Goal: Information Seeking & Learning: Find specific page/section

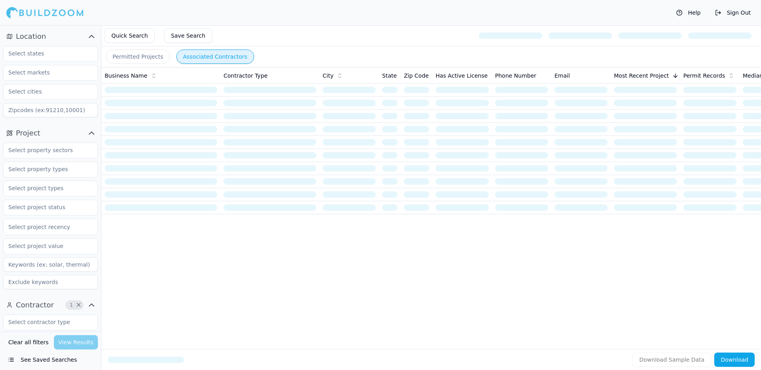
scroll to position [235, 0]
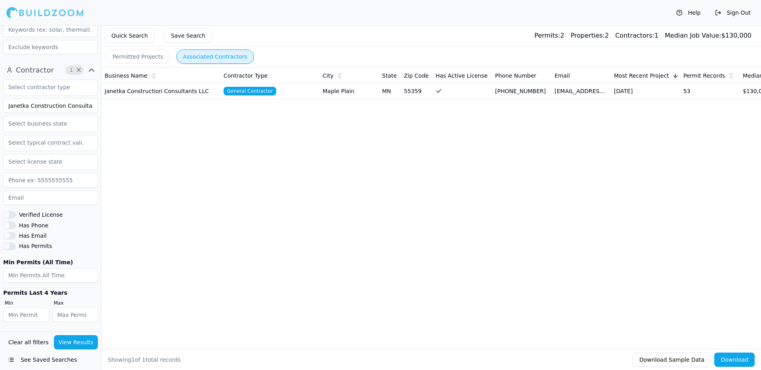
click at [165, 88] on td "Janetka Construction Consultants LLC" at bounding box center [160, 91] width 119 height 15
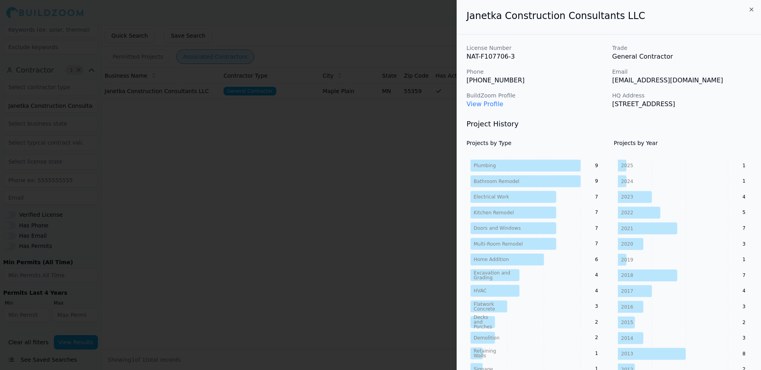
click at [137, 183] on div at bounding box center [380, 185] width 761 height 370
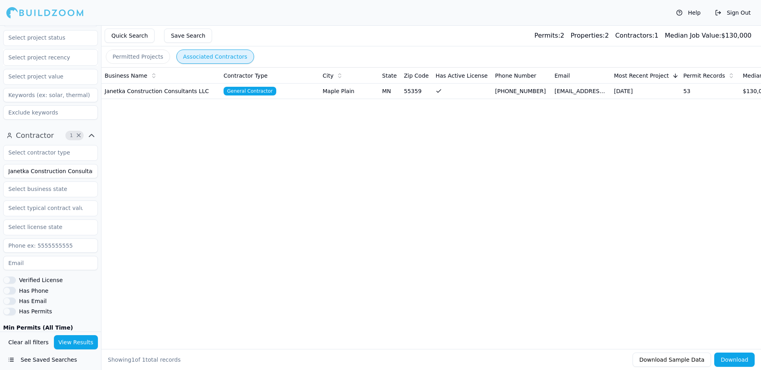
scroll to position [168, 0]
click at [164, 90] on td "Janetka Construction Consultants LLC" at bounding box center [160, 91] width 119 height 15
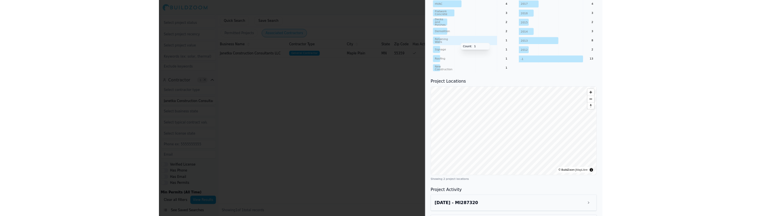
scroll to position [0, 0]
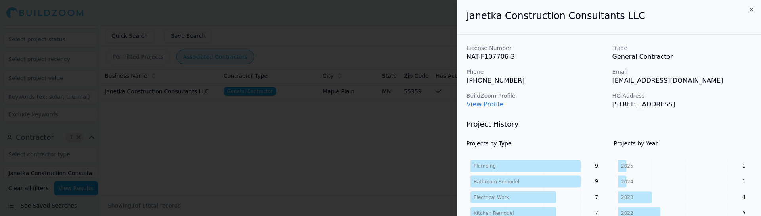
click at [231, 137] on div at bounding box center [380, 108] width 761 height 216
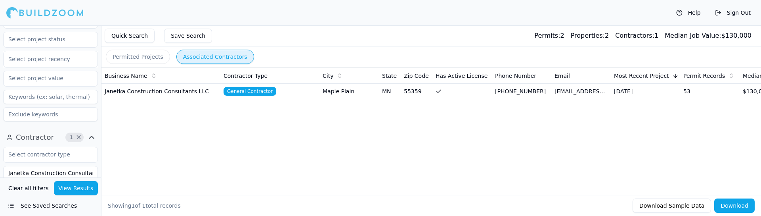
click at [312, 92] on td "General Contractor" at bounding box center [269, 91] width 99 height 15
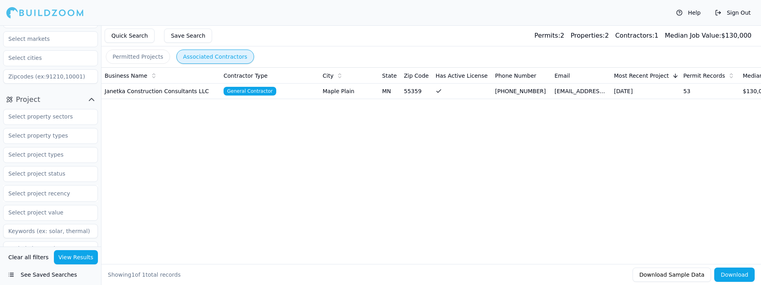
scroll to position [31, 0]
click at [90, 105] on icon "button" at bounding box center [92, 102] width 10 height 10
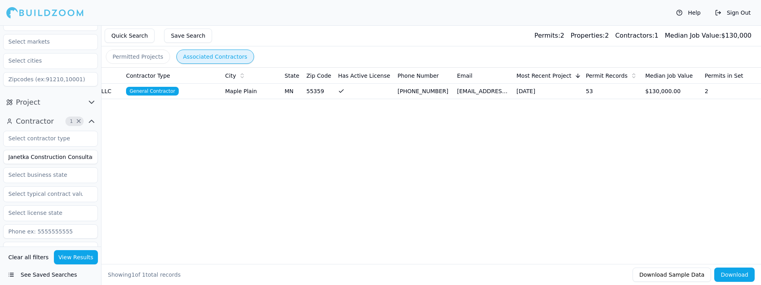
scroll to position [0, 0]
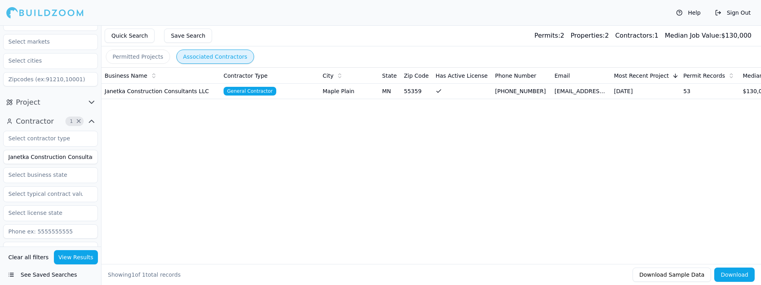
click at [143, 60] on button "Permitted Projects" at bounding box center [138, 57] width 64 height 14
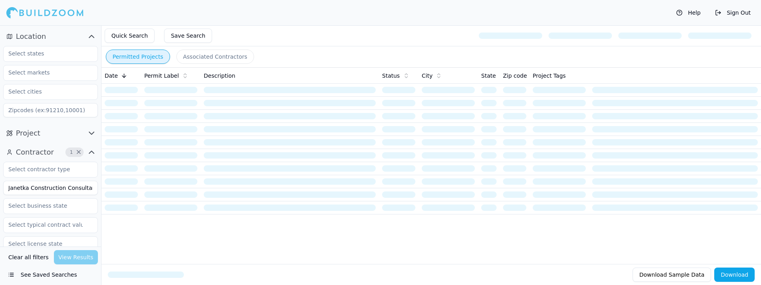
click at [212, 56] on button "Associated Contractors" at bounding box center [215, 57] width 78 height 14
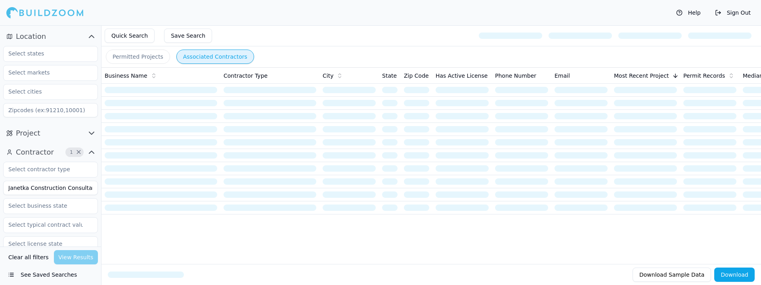
click at [145, 55] on button "Permitted Projects" at bounding box center [138, 57] width 64 height 14
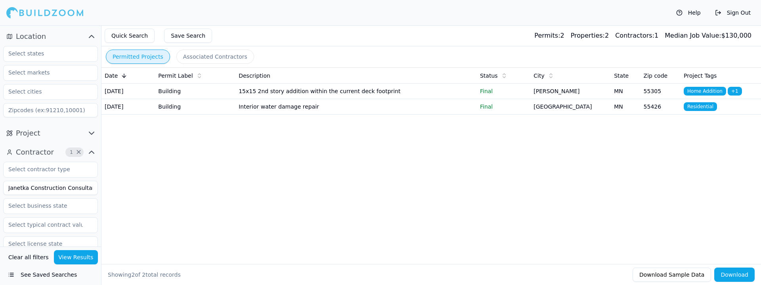
click at [195, 90] on td "Building" at bounding box center [195, 91] width 80 height 15
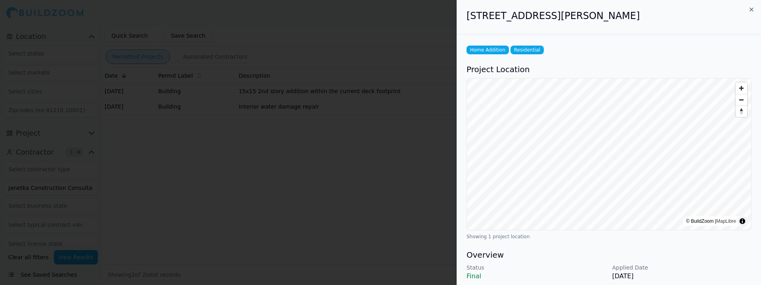
click at [197, 111] on div at bounding box center [380, 142] width 761 height 285
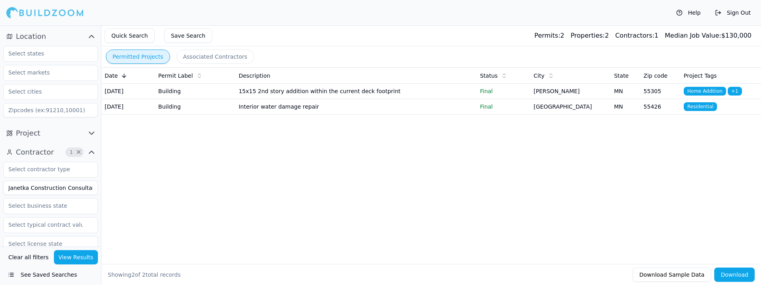
click at [197, 111] on td "Building" at bounding box center [195, 106] width 80 height 15
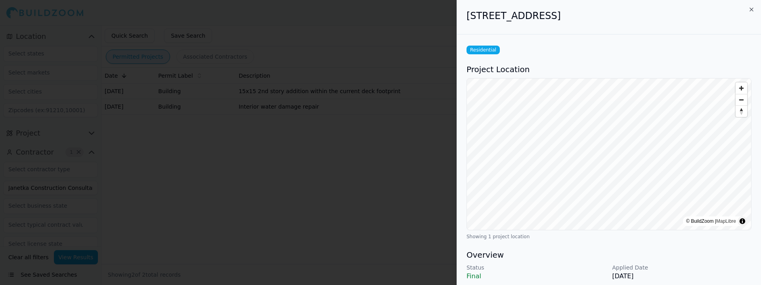
click at [218, 200] on div at bounding box center [380, 142] width 761 height 285
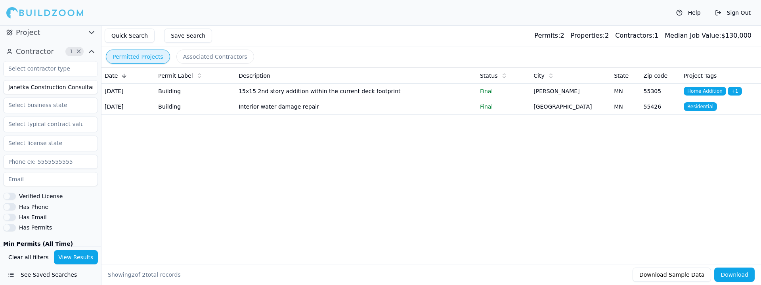
scroll to position [100, 0]
click at [61, 86] on input "Janetka Construction Consultants LLC" at bounding box center [50, 87] width 95 height 14
click at [144, 210] on div "Date Permit Label Description Status City State Zip code Project Tags [DATE] Bu…" at bounding box center [430, 152] width 659 height 171
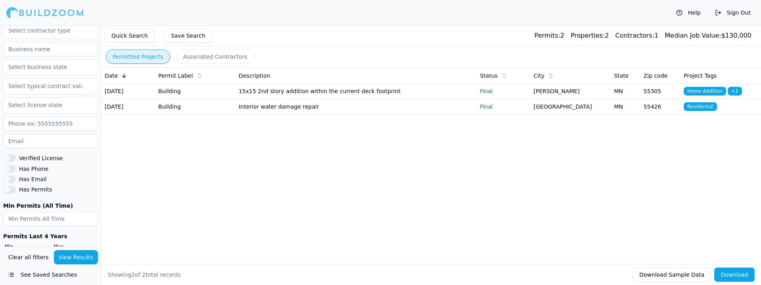
scroll to position [137, 0]
click at [13, 191] on button "Has Permits" at bounding box center [9, 190] width 13 height 7
click at [10, 191] on button "Has Permits" at bounding box center [9, 190] width 13 height 7
click at [10, 192] on button "Has Permits" at bounding box center [9, 190] width 13 height 7
click at [10, 191] on button "Has Permits" at bounding box center [9, 190] width 13 height 7
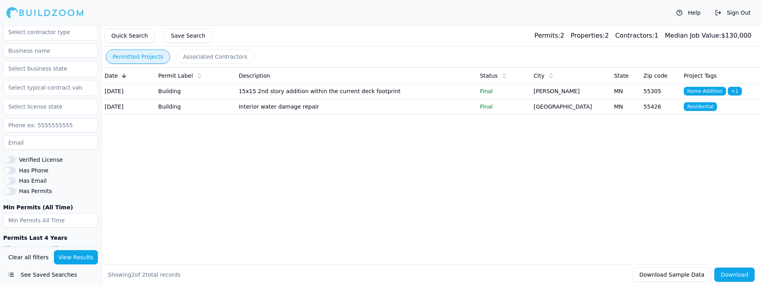
click at [10, 191] on button "Has Permits" at bounding box center [9, 190] width 13 height 7
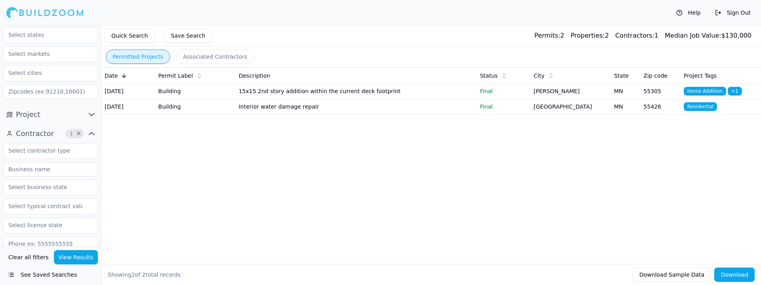
scroll to position [14, 0]
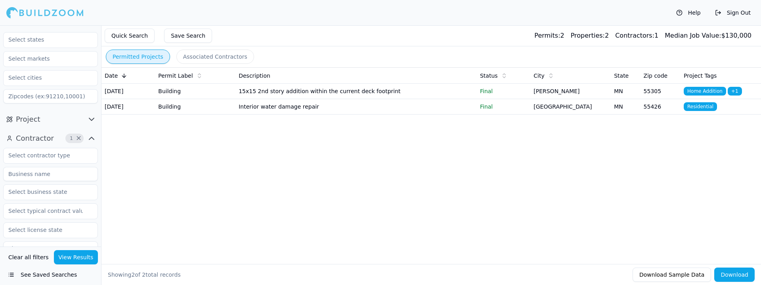
click at [53, 118] on button "Project" at bounding box center [50, 119] width 95 height 13
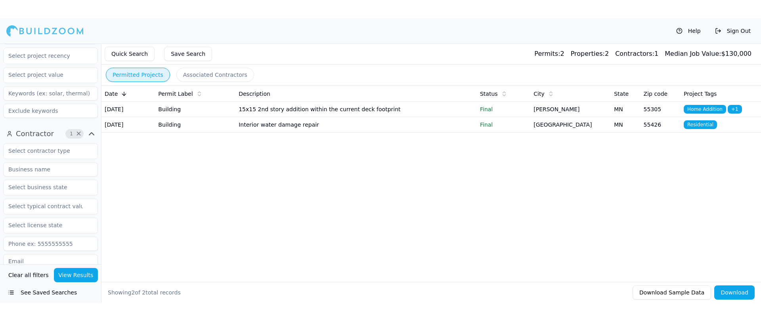
scroll to position [320, 0]
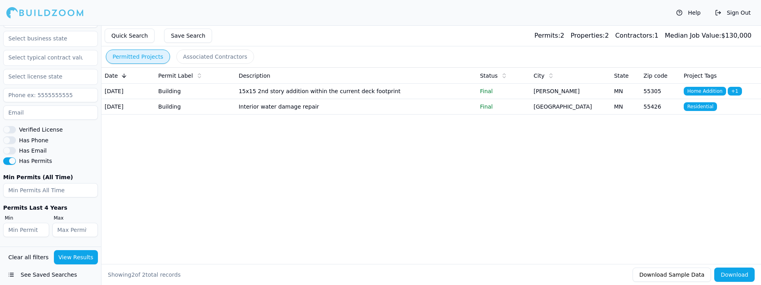
click at [34, 215] on input "number" at bounding box center [26, 230] width 46 height 14
click at [46, 184] on input "number" at bounding box center [50, 190] width 95 height 14
click at [68, 190] on input "number" at bounding box center [50, 190] width 95 height 14
click at [34, 215] on button "Clear all filters" at bounding box center [28, 257] width 44 height 14
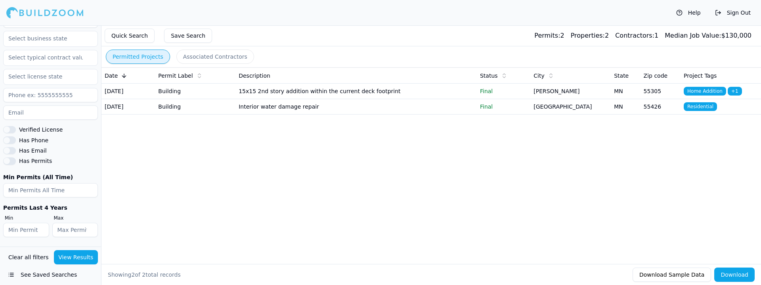
click at [34, 215] on button "Clear all filters" at bounding box center [28, 257] width 44 height 14
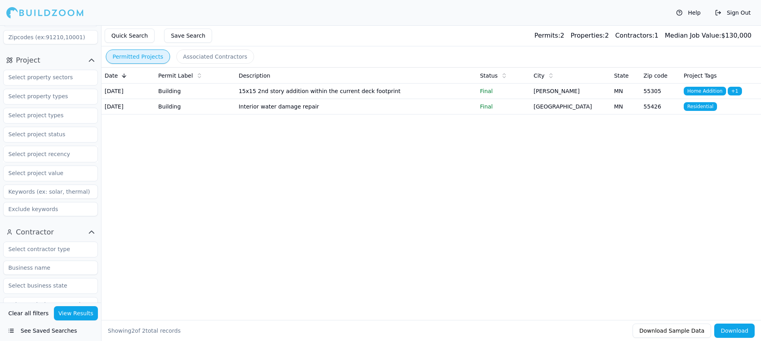
scroll to position [41, 0]
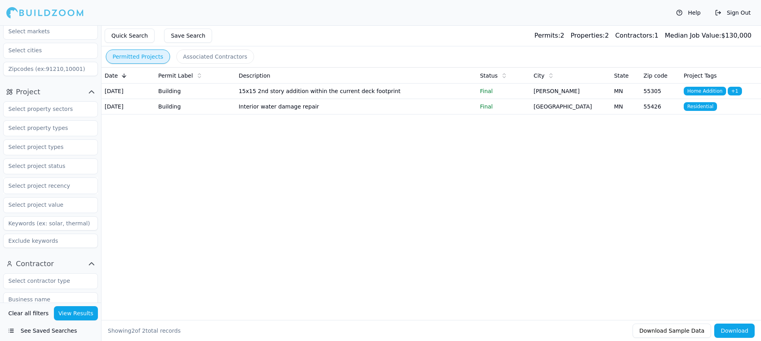
click at [145, 35] on button "Quick Search" at bounding box center [130, 36] width 50 height 14
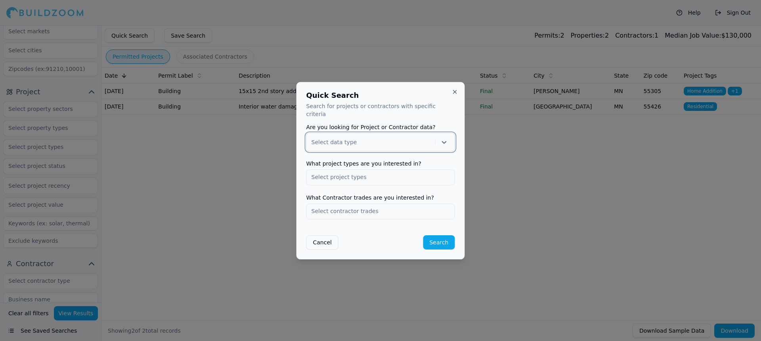
click at [401, 138] on div at bounding box center [371, 142] width 120 height 8
click at [369, 156] on div "Project" at bounding box center [381, 162] width 148 height 13
click at [352, 170] on input "text" at bounding box center [381, 177] width 148 height 14
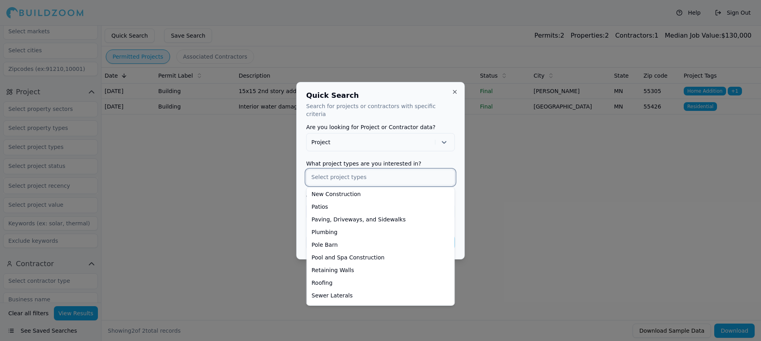
scroll to position [291, 0]
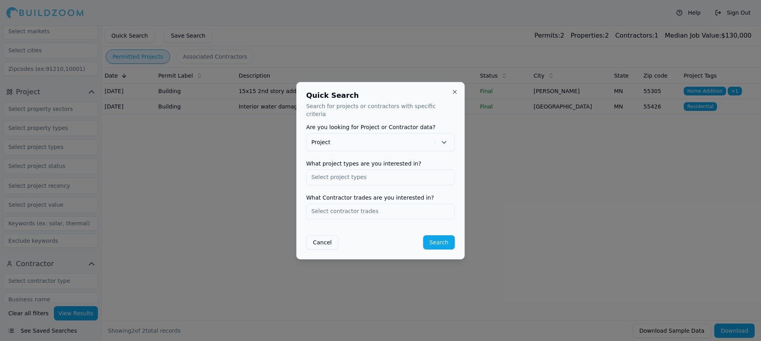
click at [410, 124] on label "Are you looking for Project or Contractor data?" at bounding box center [380, 127] width 149 height 6
click at [448, 98] on h2 "Quick Search" at bounding box center [380, 95] width 149 height 7
click at [452, 94] on button "Close" at bounding box center [455, 92] width 6 height 6
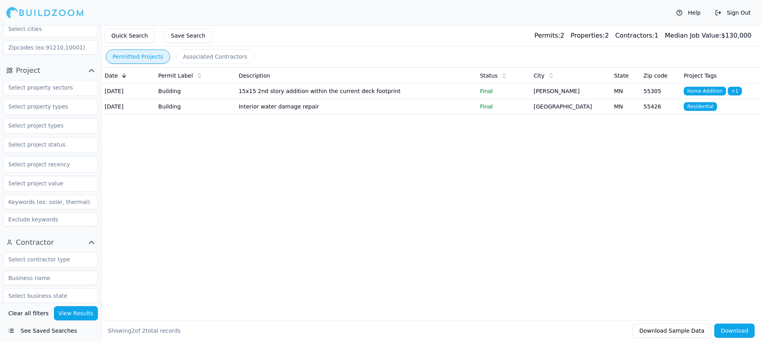
scroll to position [63, 0]
click at [64, 82] on input "text" at bounding box center [46, 87] width 84 height 14
click at [67, 68] on button "Project" at bounding box center [50, 69] width 95 height 13
click at [66, 86] on button "Contractor" at bounding box center [50, 88] width 95 height 13
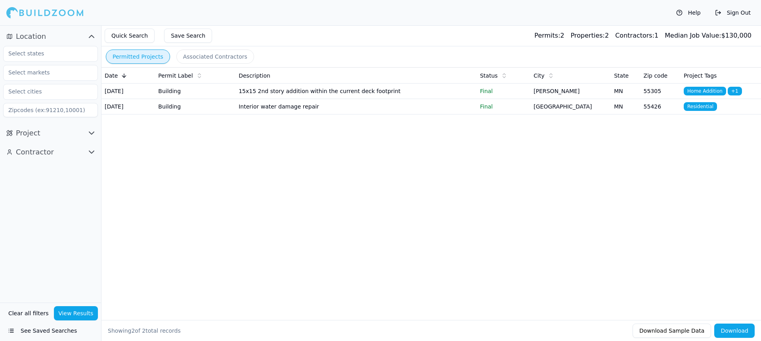
click at [73, 36] on button "Location" at bounding box center [50, 36] width 95 height 13
click at [67, 37] on button "Location" at bounding box center [50, 36] width 95 height 13
click at [51, 135] on button "Project" at bounding box center [50, 133] width 95 height 13
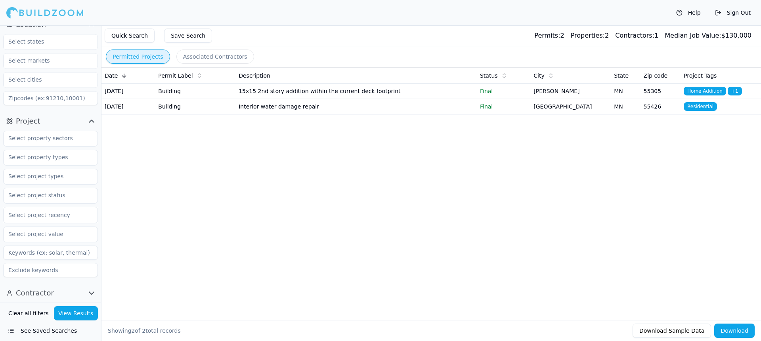
click at [52, 215] on button "Contractor" at bounding box center [50, 293] width 95 height 13
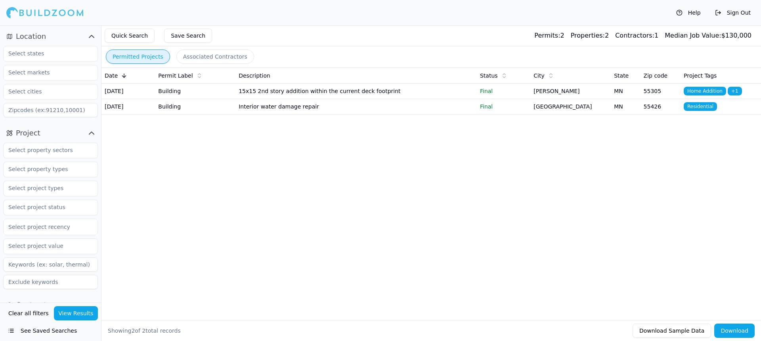
click at [742, 15] on button "Sign Out" at bounding box center [733, 12] width 44 height 13
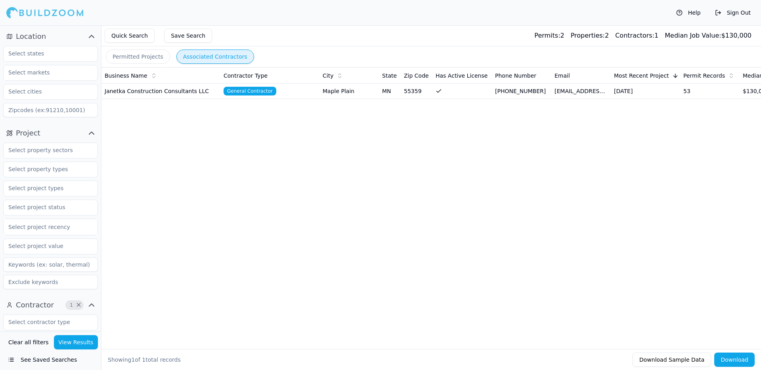
click at [145, 32] on button "Quick Search" at bounding box center [130, 36] width 50 height 14
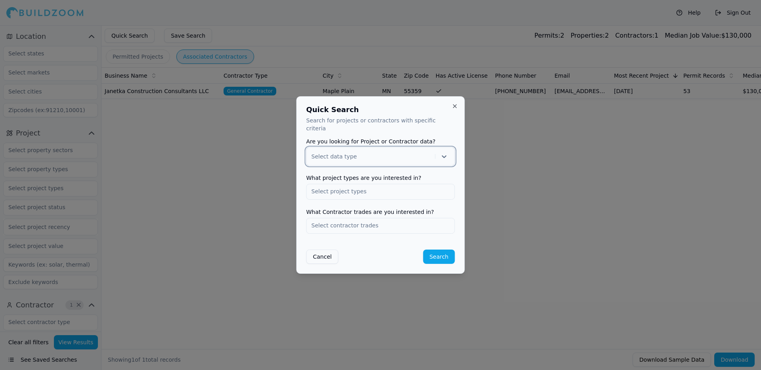
click at [353, 160] on div "Select data type" at bounding box center [380, 156] width 149 height 18
click at [452, 109] on button "Close" at bounding box center [455, 106] width 6 height 6
